Goal: Task Accomplishment & Management: Use online tool/utility

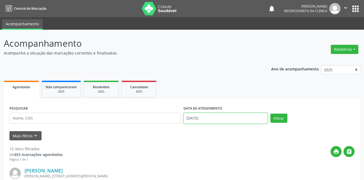
click at [215, 120] on input "[DATE]" at bounding box center [225, 118] width 84 height 11
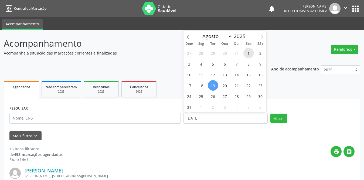
click at [247, 51] on span "1" at bounding box center [248, 53] width 11 height 11
type input "[DATE]"
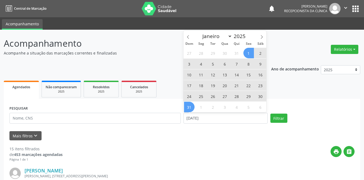
click at [190, 109] on span "31" at bounding box center [189, 107] width 11 height 11
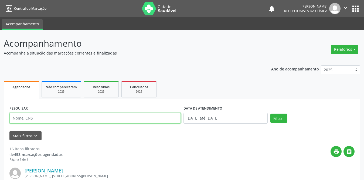
click at [117, 119] on input "text" at bounding box center [94, 118] width 171 height 11
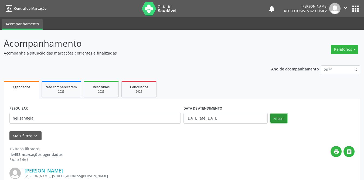
click at [273, 121] on button "Filtrar" at bounding box center [278, 117] width 17 height 9
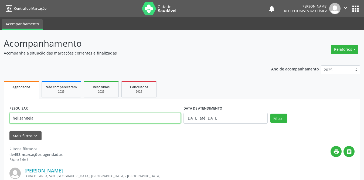
drag, startPoint x: 71, startPoint y: 113, endPoint x: 69, endPoint y: 113, distance: 2.7
click at [69, 113] on input "helisangela" at bounding box center [94, 118] width 171 height 11
drag, startPoint x: 67, startPoint y: 114, endPoint x: 37, endPoint y: 115, distance: 29.6
click at [37, 115] on input "helisangela" at bounding box center [94, 118] width 171 height 11
drag, startPoint x: 66, startPoint y: 120, endPoint x: 0, endPoint y: 116, distance: 66.4
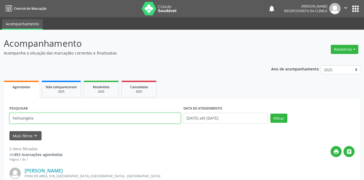
click at [0, 116] on div "Acompanhamento Acompanhe a situação das marcações correntes e finalizadas Relat…" at bounding box center [182, 173] width 364 height 287
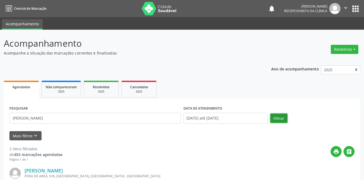
click at [281, 118] on button "Filtrar" at bounding box center [278, 117] width 17 height 9
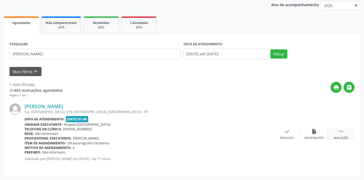
click at [341, 132] on icon "" at bounding box center [341, 131] width 6 height 6
click at [259, 130] on icon "print" at bounding box center [260, 131] width 6 height 6
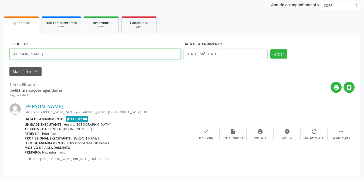
drag, startPoint x: 66, startPoint y: 55, endPoint x: 0, endPoint y: 55, distance: 66.0
click at [0, 55] on div "Acompanhamento Acompanhe a situação das marcações correntes e finalizadas Relat…" at bounding box center [182, 73] width 364 height 214
type input "[PERSON_NAME]"
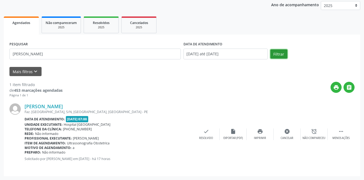
click at [275, 55] on button "Filtrar" at bounding box center [278, 53] width 17 height 9
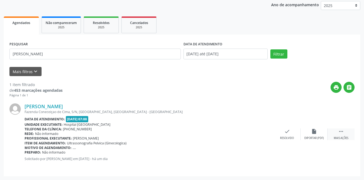
click at [344, 130] on div " Mais ações" at bounding box center [340, 134] width 27 height 12
click at [264, 134] on div "print Imprimir" at bounding box center [259, 134] width 27 height 12
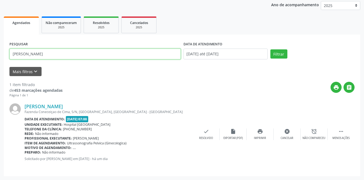
drag, startPoint x: 59, startPoint y: 56, endPoint x: 0, endPoint y: 55, distance: 58.8
click at [0, 55] on div "Acompanhamento Acompanhe a situação das marcações correntes e finalizadas Relat…" at bounding box center [182, 73] width 364 height 214
click at [61, 57] on input "text" at bounding box center [94, 54] width 171 height 11
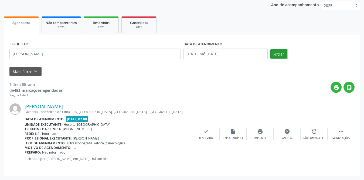
click at [277, 53] on button "Filtrar" at bounding box center [278, 53] width 17 height 9
click at [341, 132] on icon "" at bounding box center [341, 131] width 6 height 6
click at [262, 133] on icon "print" at bounding box center [260, 131] width 6 height 6
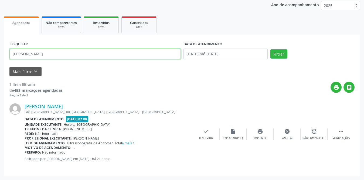
drag, startPoint x: 71, startPoint y: 55, endPoint x: 0, endPoint y: 51, distance: 71.2
click at [0, 51] on div "Acompanhamento Acompanhe a situação das marcações correntes e finalizadas Relat…" at bounding box center [182, 73] width 364 height 214
type input "[PERSON_NAME]"
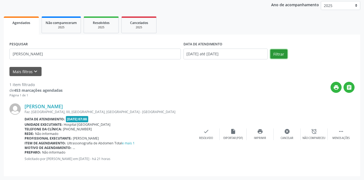
click at [276, 56] on button "Filtrar" at bounding box center [278, 53] width 17 height 9
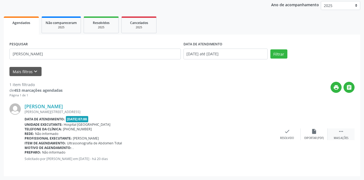
click at [341, 130] on icon "" at bounding box center [341, 131] width 6 height 6
click at [262, 132] on icon "print" at bounding box center [260, 131] width 6 height 6
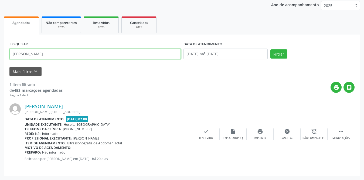
drag, startPoint x: 52, startPoint y: 54, endPoint x: 0, endPoint y: 54, distance: 51.7
click at [0, 54] on div "Acompanhamento Acompanhe a situação das marcações correntes e finalizadas Relat…" at bounding box center [182, 73] width 364 height 214
